Goal: Task Accomplishment & Management: Use online tool/utility

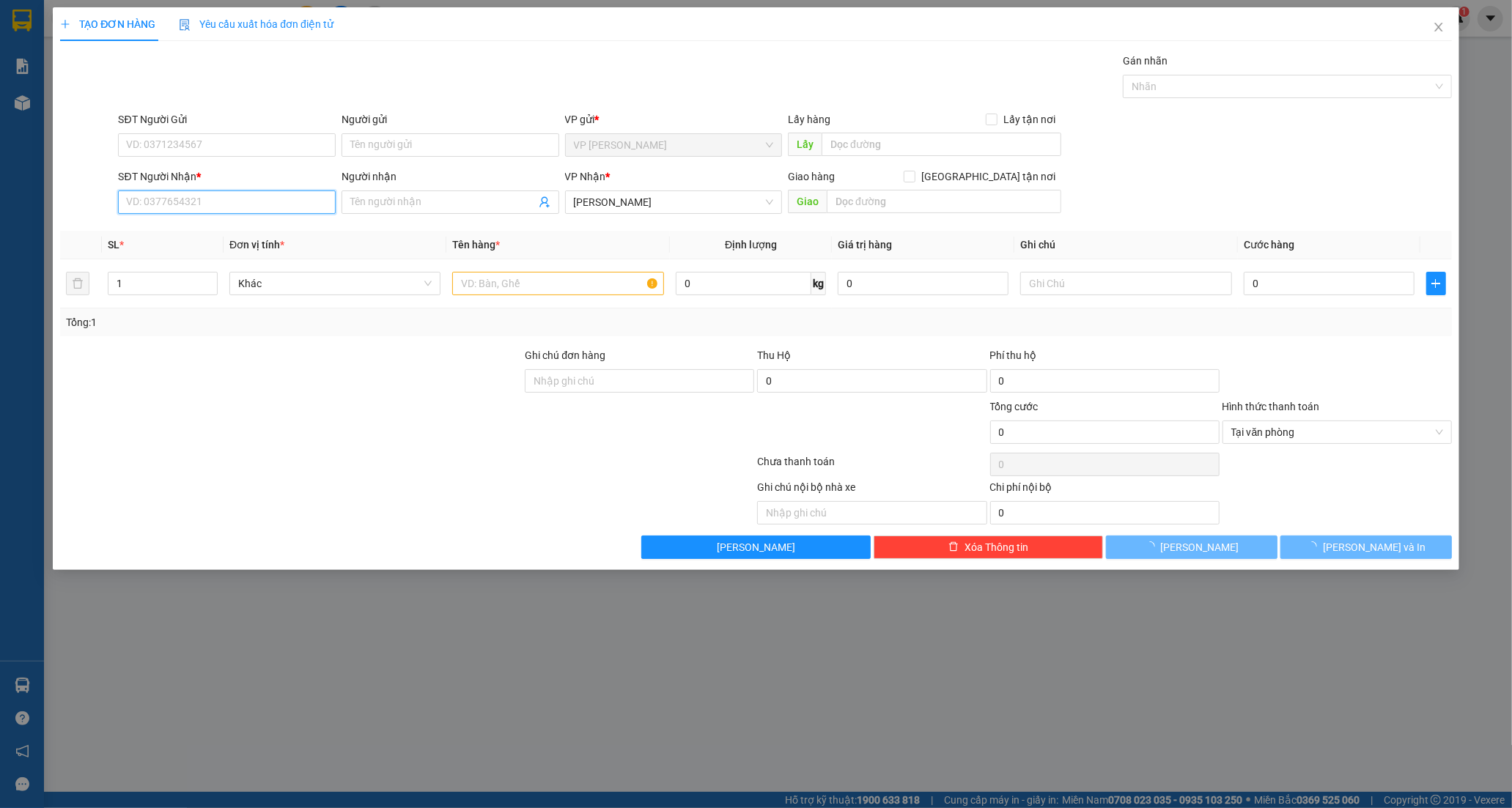
click at [187, 200] on input "SĐT Người Nhận *" at bounding box center [227, 202] width 218 height 23
type input "0936899298"
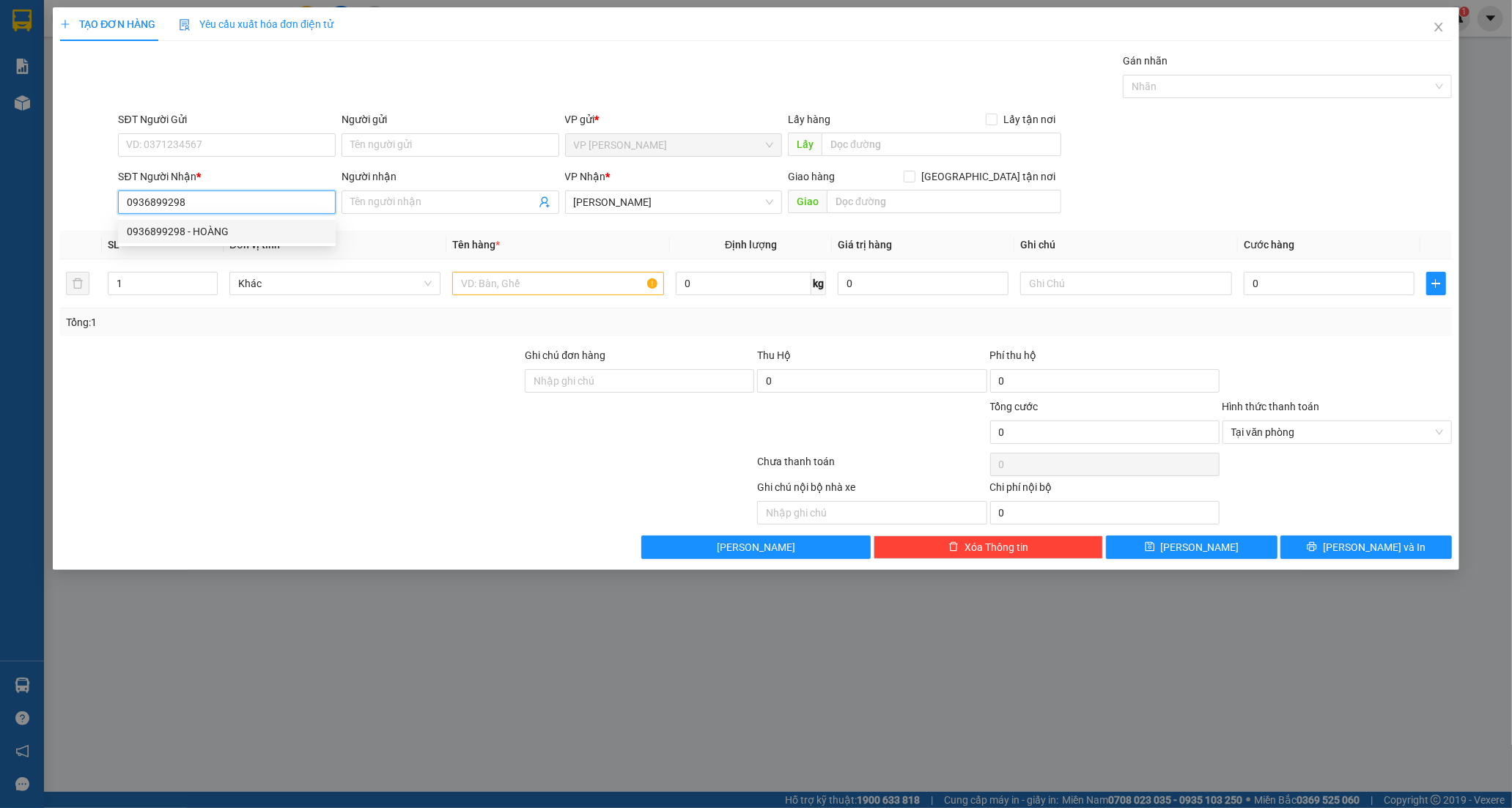
click at [185, 228] on div "0936899298 - HOÀNG" at bounding box center [226, 231] width 200 height 16
type input "HOÀNG"
type input "20.000"
type input "0936899298"
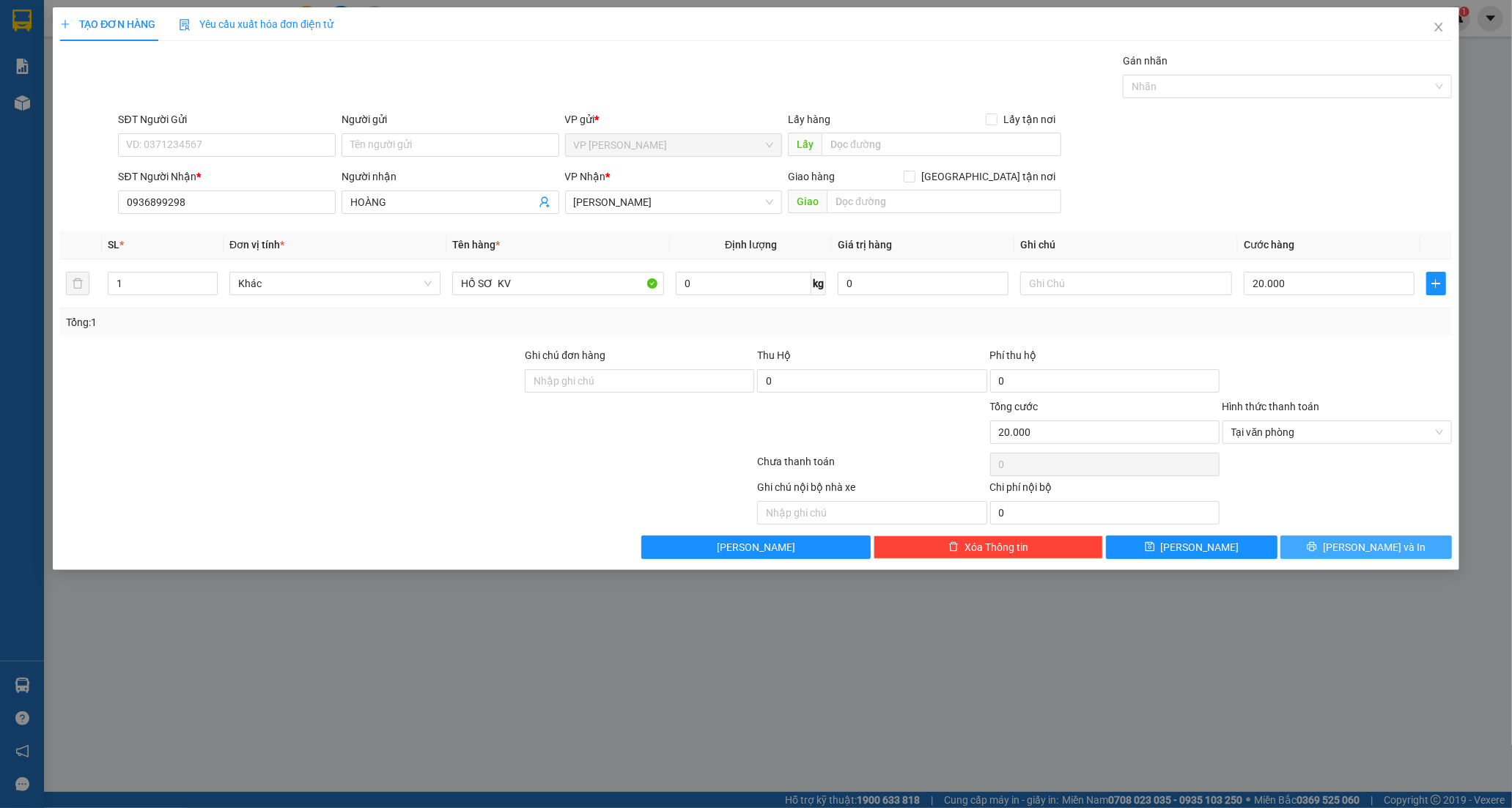
click at [1322, 541] on button "[PERSON_NAME] và In" at bounding box center [1365, 547] width 171 height 23
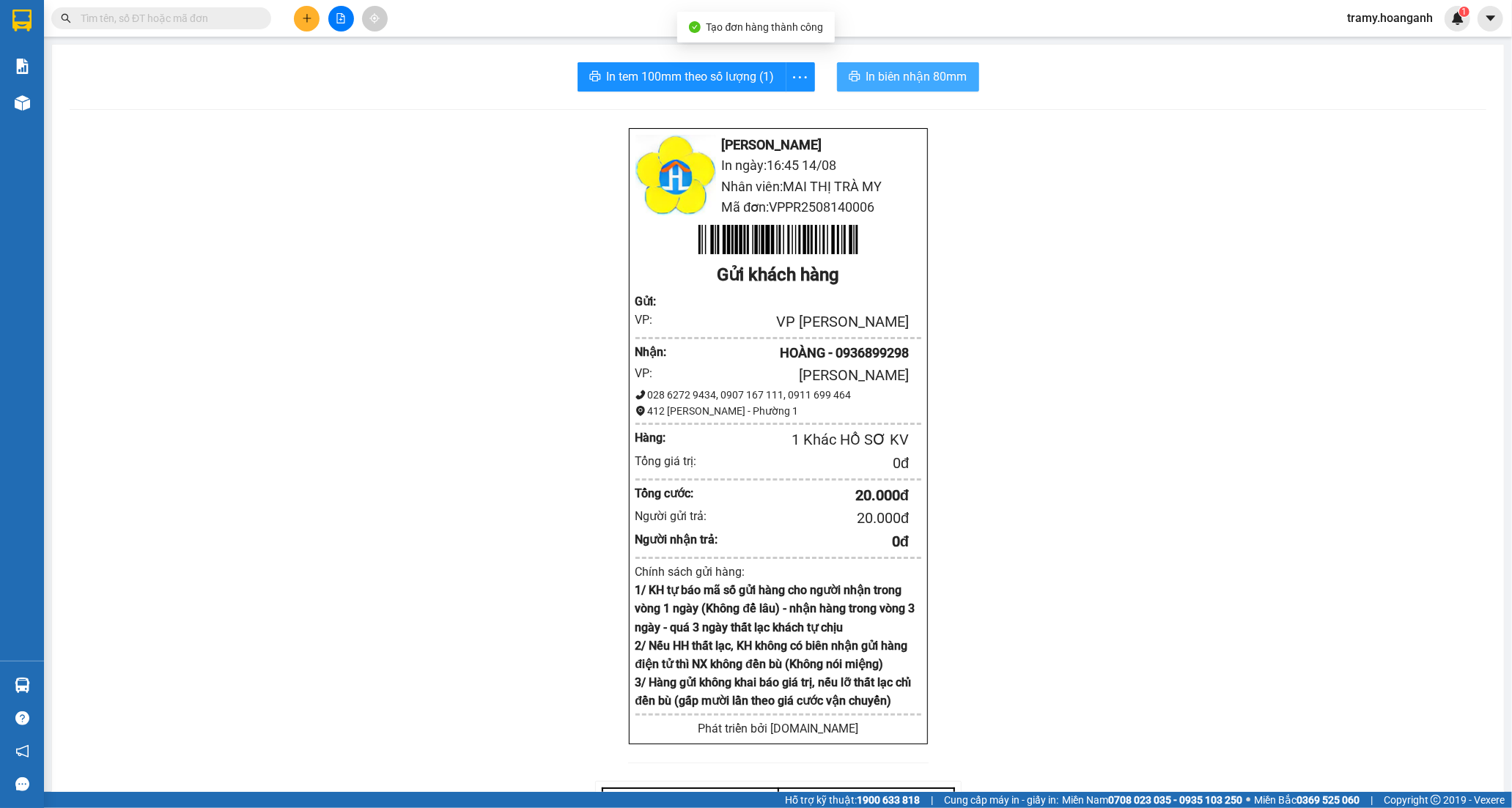
drag, startPoint x: 912, startPoint y: 71, endPoint x: 970, endPoint y: 134, distance: 85.6
click at [912, 71] on span "In biên nhận 80mm" at bounding box center [917, 76] width 101 height 18
click at [1153, 639] on div "[PERSON_NAME] Rang In ngày: 16:45 [DATE] Nhân viên: MAI THỊ TRÀ MY Mã đơn: VPPR…" at bounding box center [777, 605] width 1416 height 956
click at [796, 71] on icon "more" at bounding box center [799, 77] width 18 height 18
click at [772, 102] on div "In tem 100mm" at bounding box center [767, 109] width 66 height 16
